Goal: Task Accomplishment & Management: Use online tool/utility

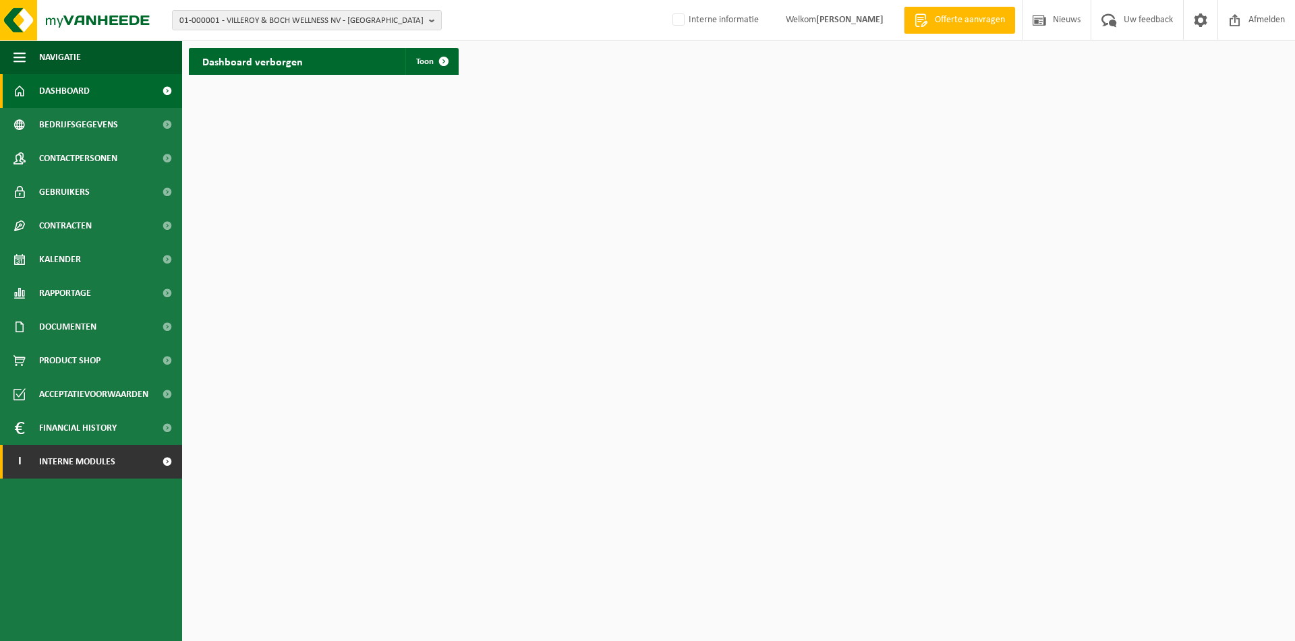
click at [73, 453] on span "Interne modules" at bounding box center [77, 462] width 76 height 34
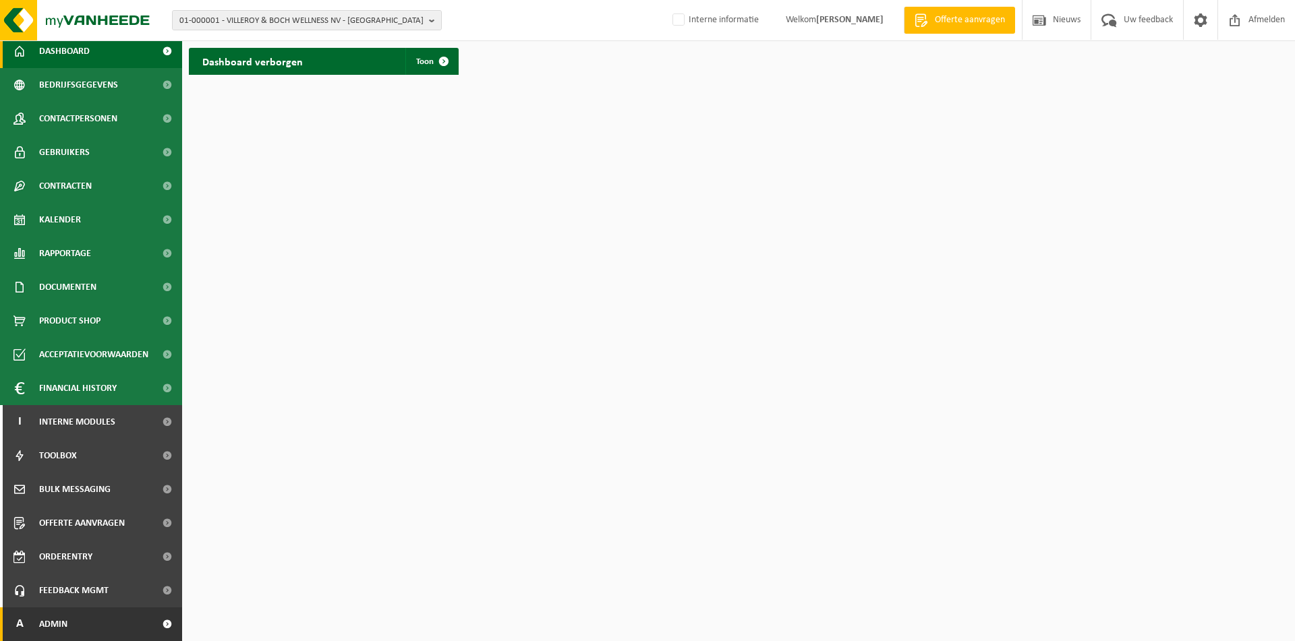
click at [67, 639] on span "Admin" at bounding box center [53, 625] width 28 height 34
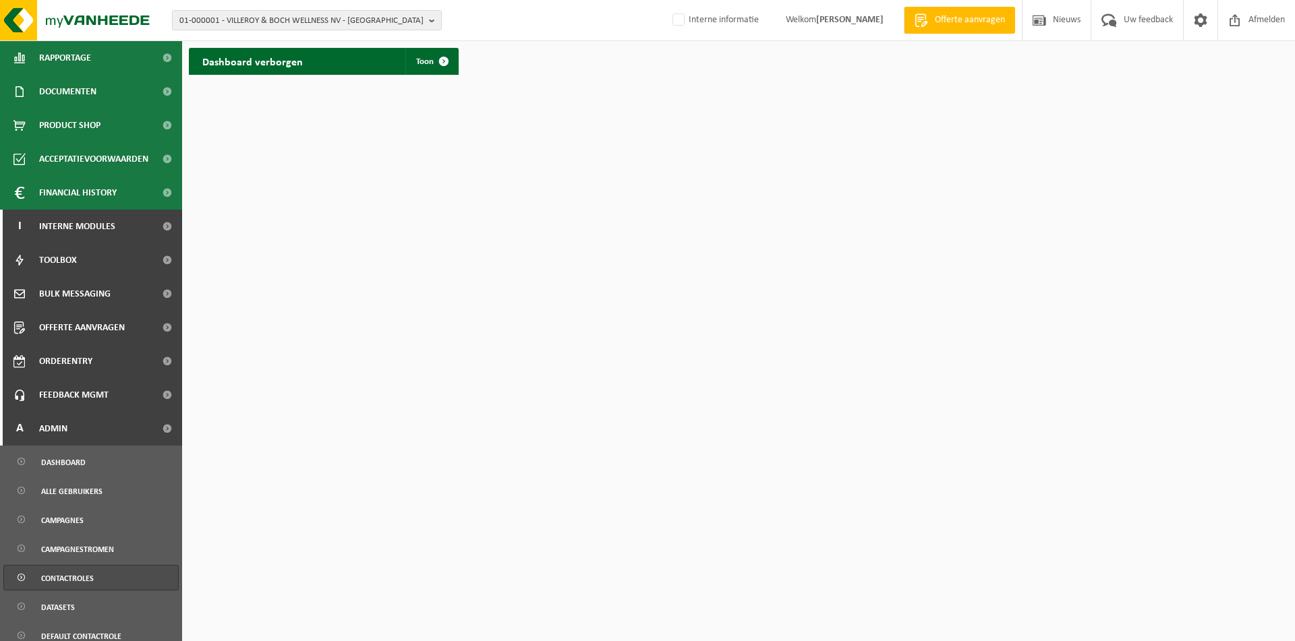
scroll to position [262, 0]
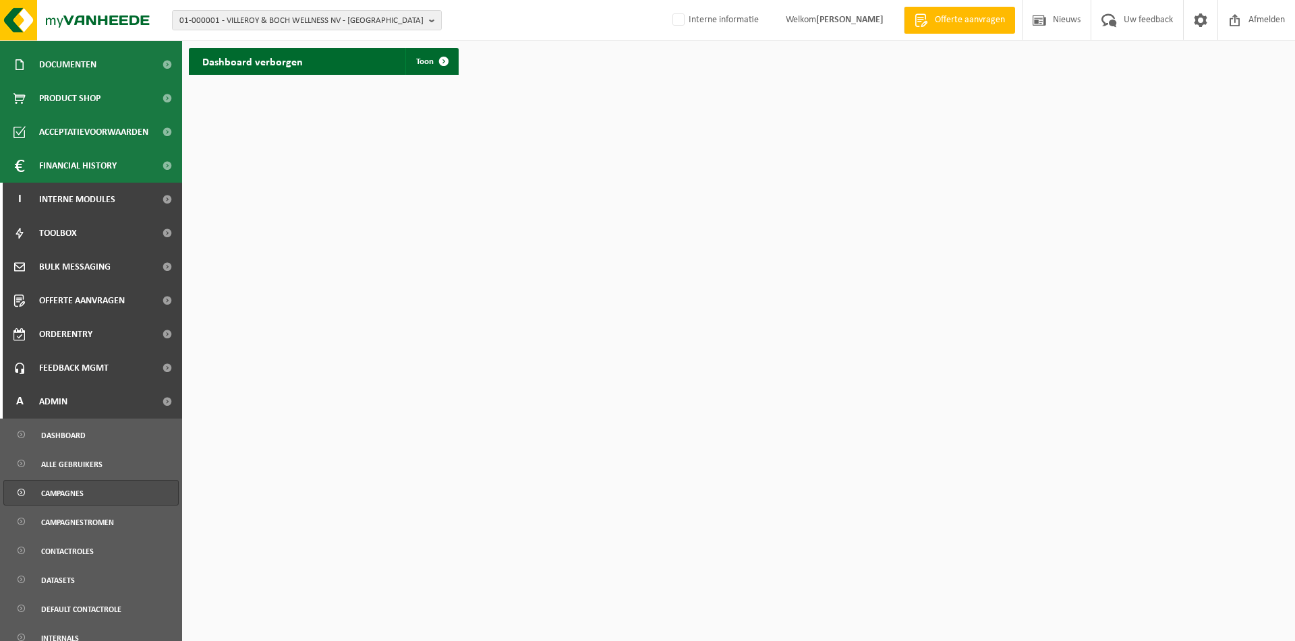
click at [65, 488] on span "Campagnes" at bounding box center [62, 494] width 42 height 26
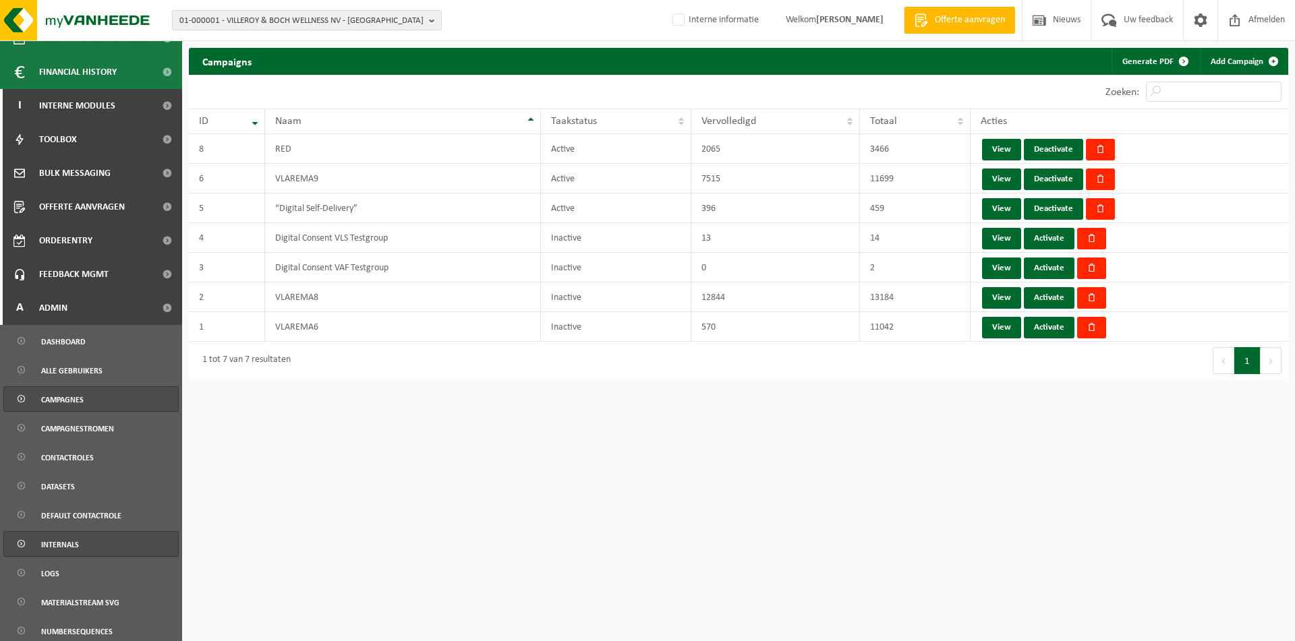
scroll to position [490, 0]
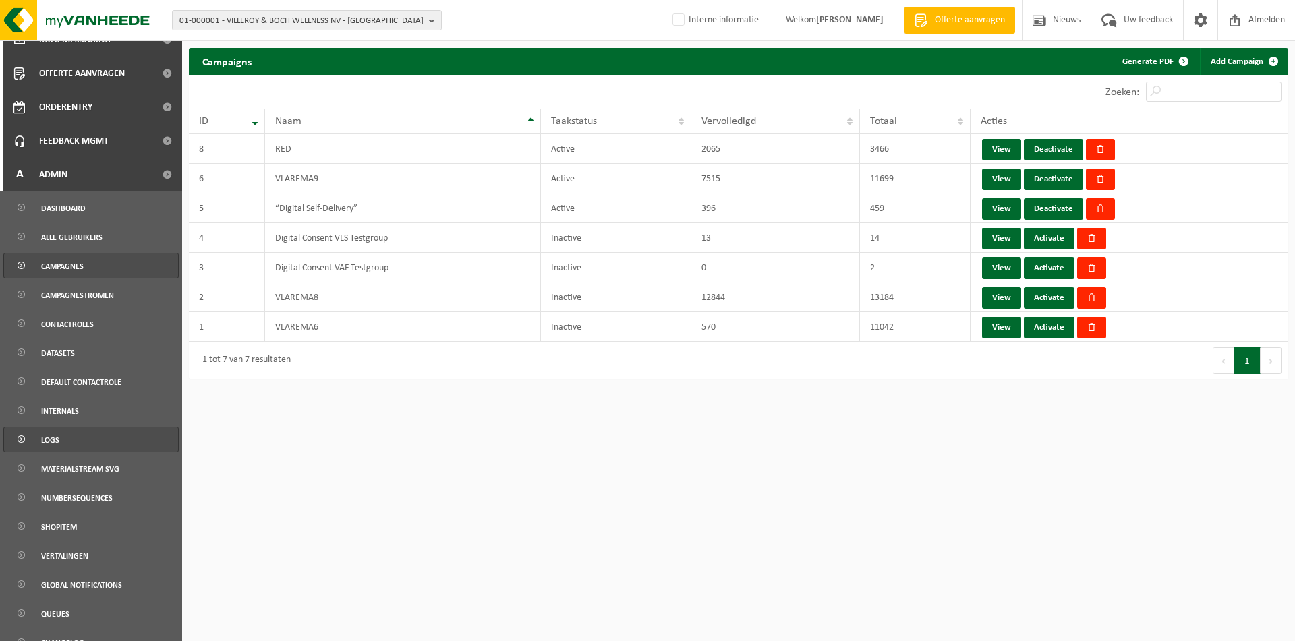
click at [61, 443] on link "Logs" at bounding box center [90, 440] width 175 height 26
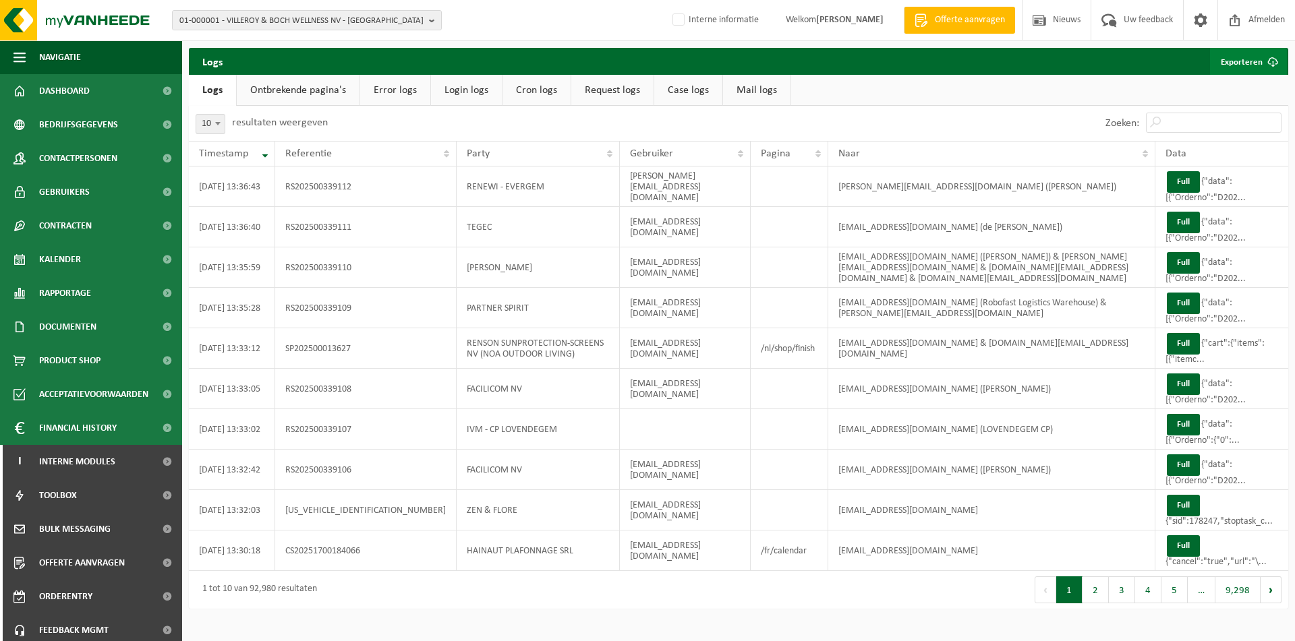
click at [1240, 59] on link "Exporteren" at bounding box center [1248, 61] width 77 height 27
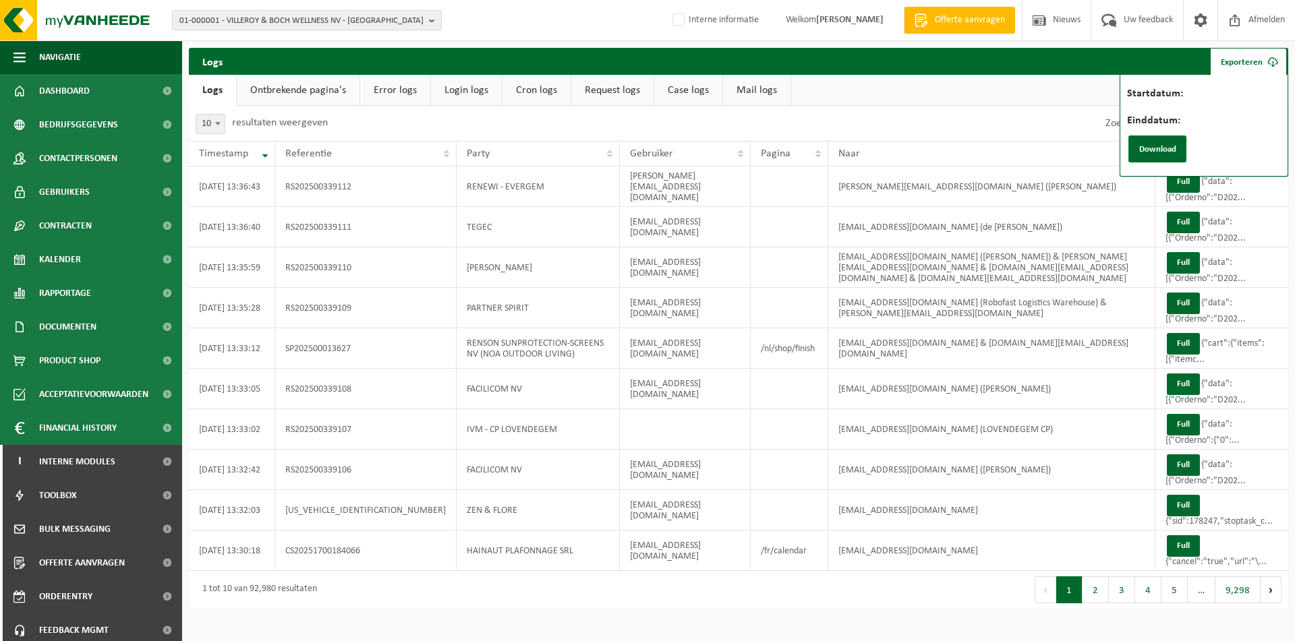
click at [1229, 101] on label "Startdatum:" at bounding box center [1222, 94] width 191 height 13
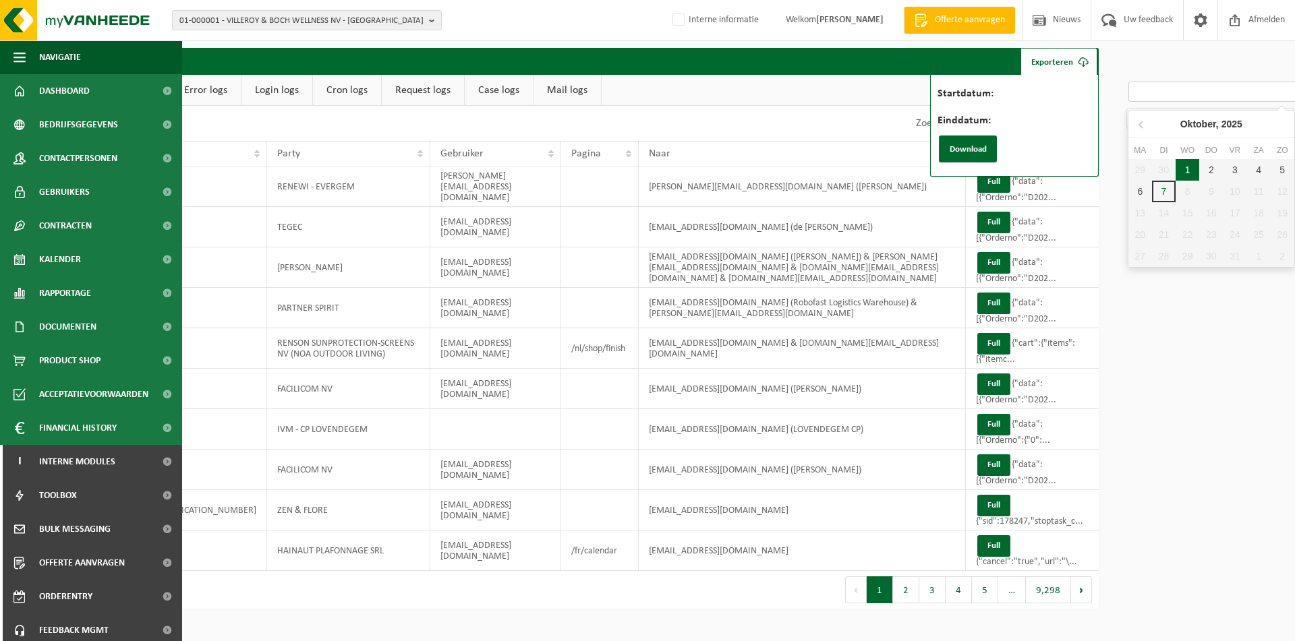
click at [1190, 173] on div "1" at bounding box center [1187, 170] width 24 height 22
type input "[DATE]"
click at [1173, 119] on input "Einddatum:" at bounding box center [1210, 119] width 168 height 20
click at [1208, 199] on div "2" at bounding box center [1209, 197] width 24 height 22
type input "[DATE]"
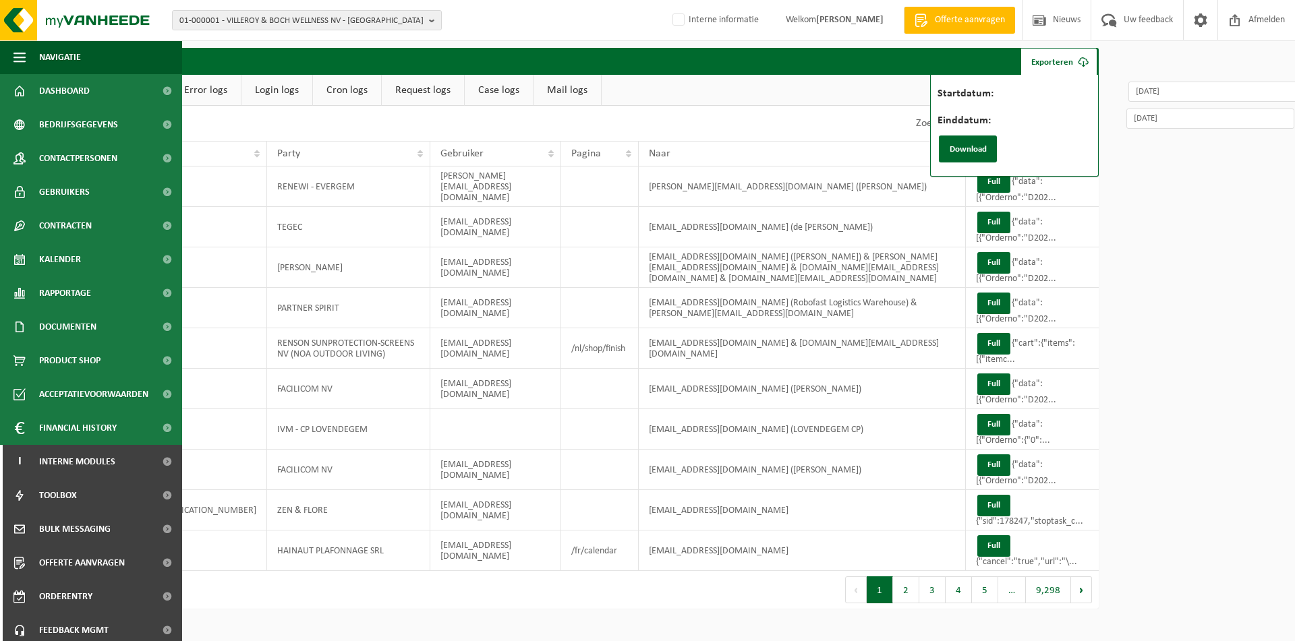
click at [1056, 57] on link "Exporteren" at bounding box center [1058, 61] width 77 height 27
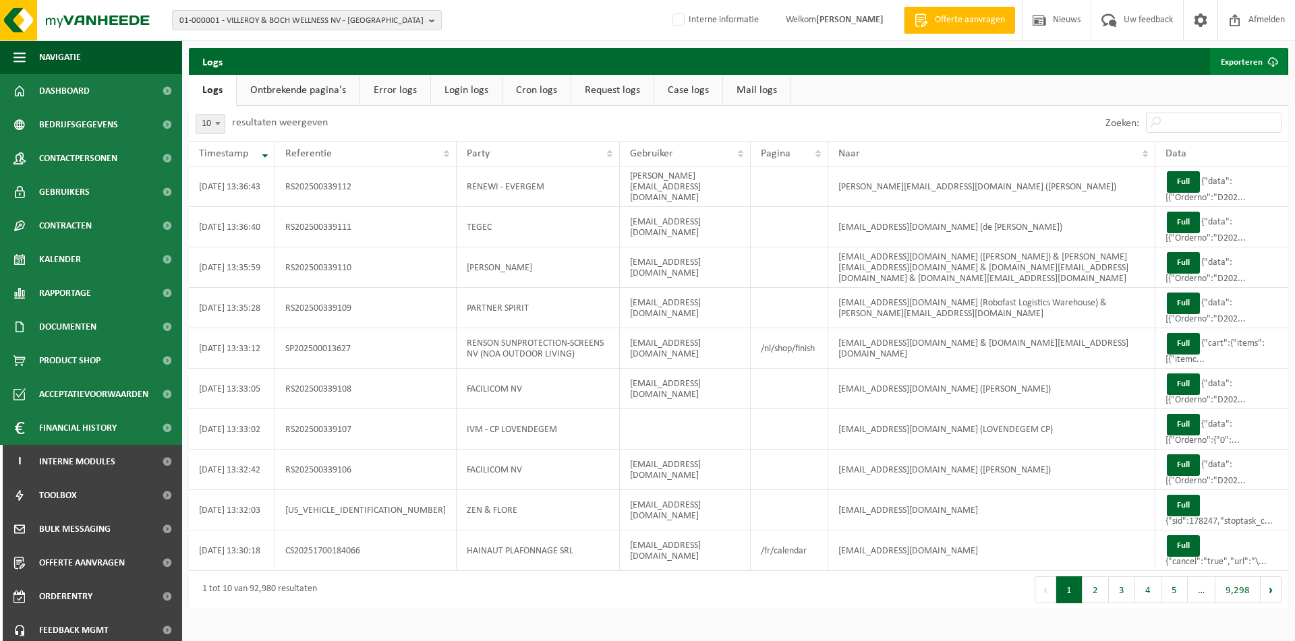
click at [1236, 57] on link "Exporteren" at bounding box center [1248, 61] width 77 height 27
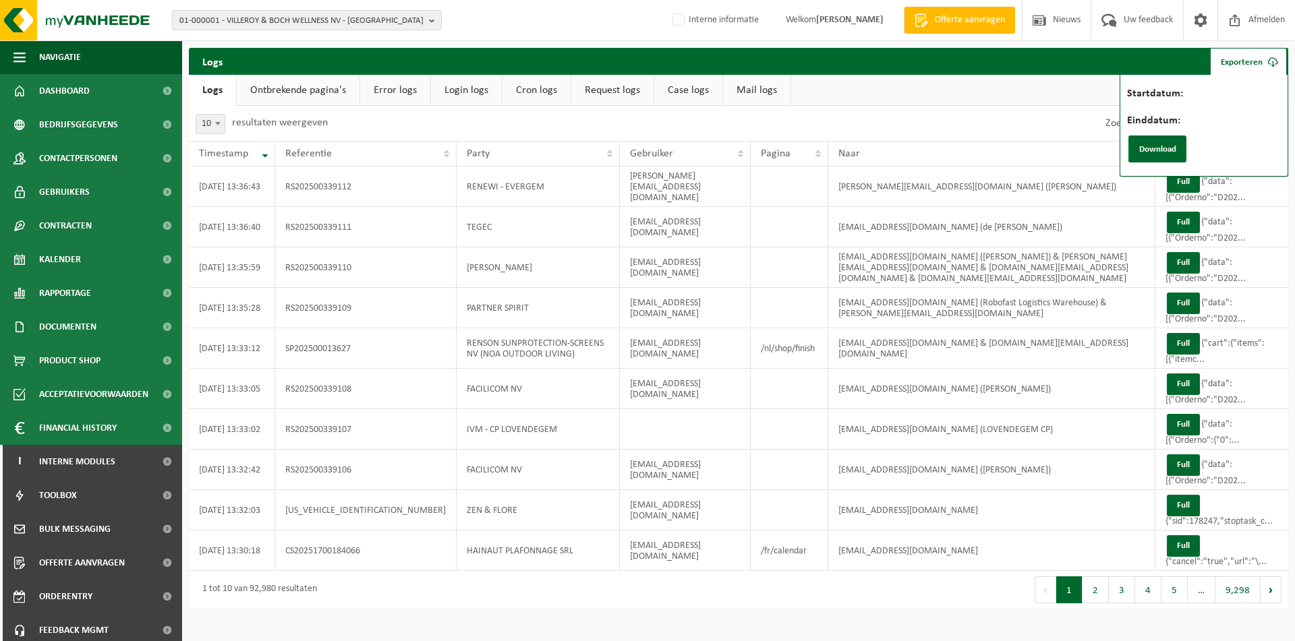
click at [1191, 99] on label "Startdatum:" at bounding box center [1222, 94] width 191 height 13
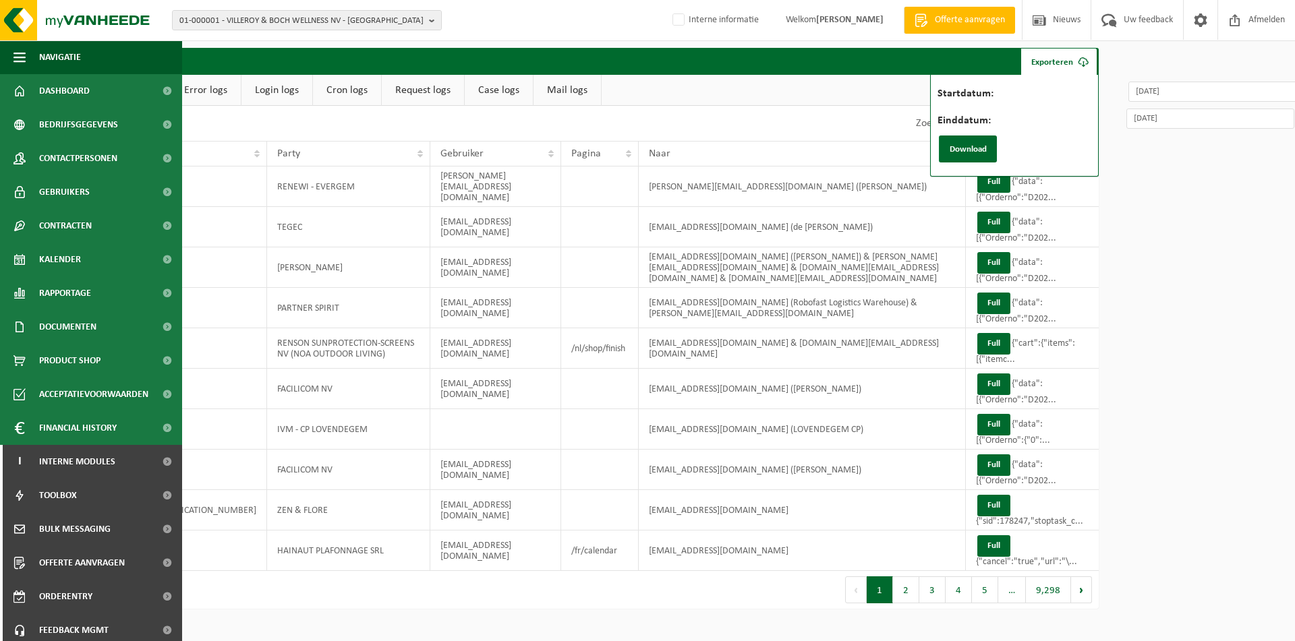
click at [1059, 60] on link "Exporteren" at bounding box center [1058, 61] width 77 height 27
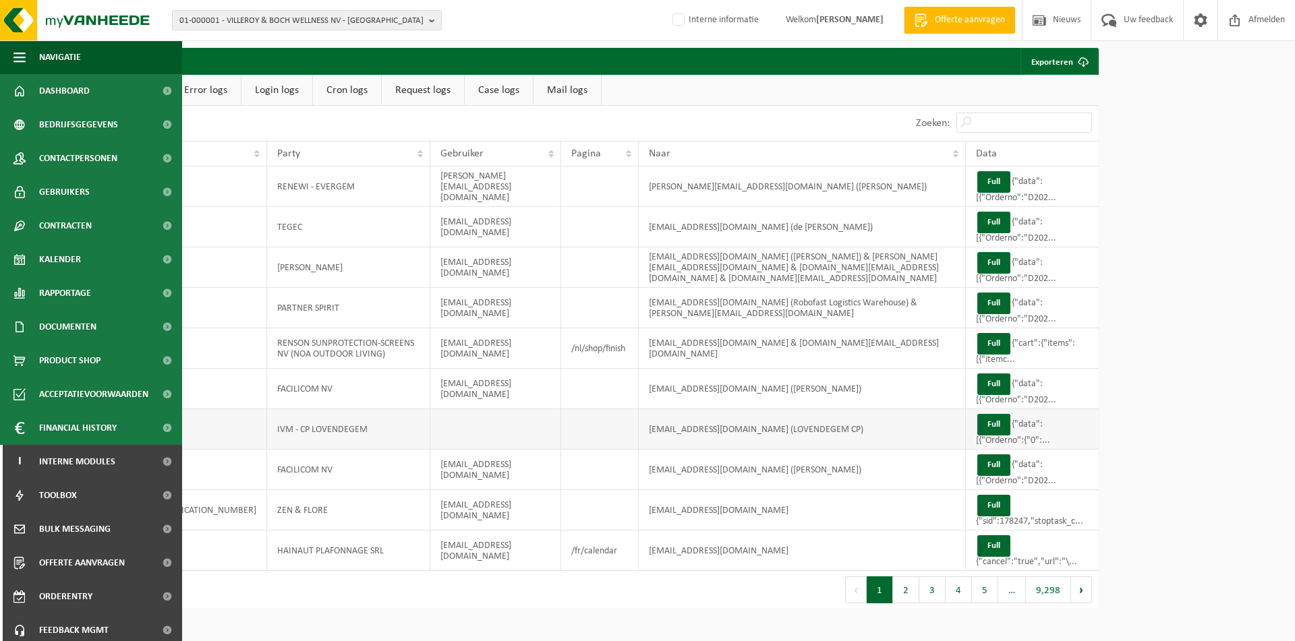
scroll to position [0, 0]
